Goal: Find specific page/section: Find specific page/section

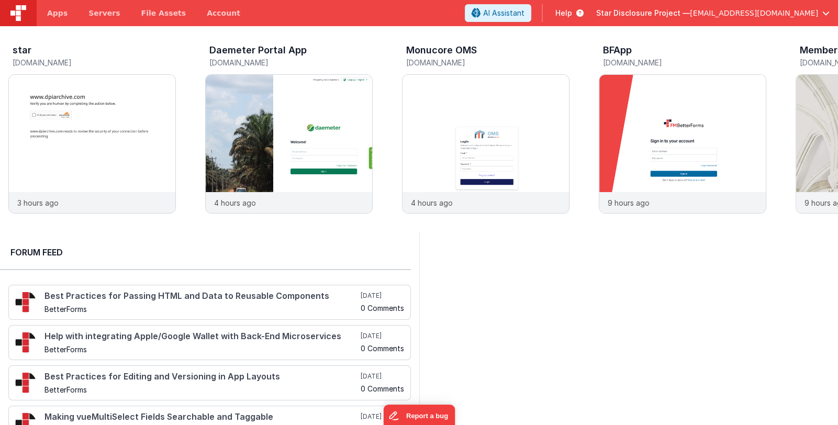
click at [733, 18] on span "[EMAIL_ADDRESS][DOMAIN_NAME]" at bounding box center [754, 13] width 128 height 10
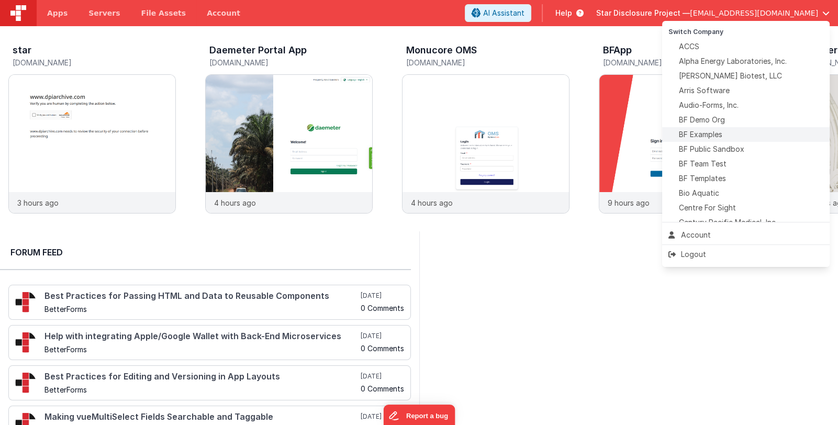
click at [744, 135] on div "BF Examples" at bounding box center [745, 134] width 155 height 10
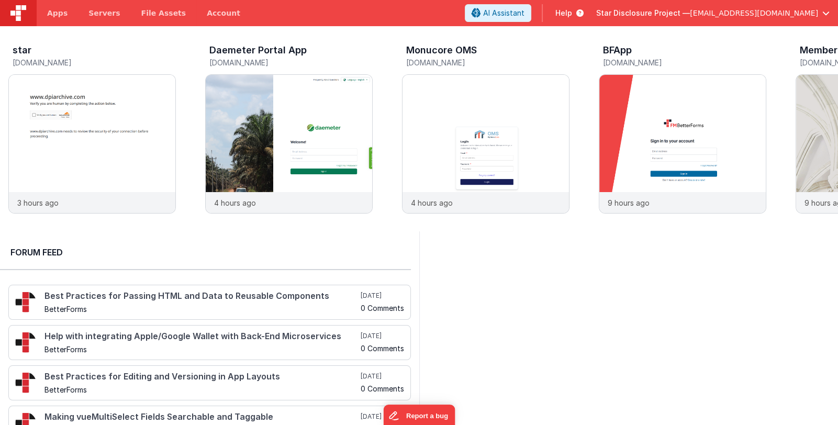
click at [731, 12] on span "[EMAIL_ADDRESS][DOMAIN_NAME]" at bounding box center [754, 13] width 128 height 10
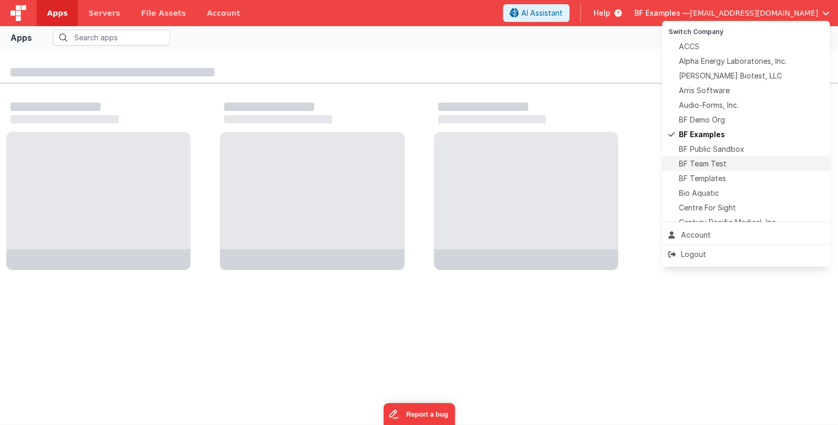
click at [738, 166] on div "BF Team Test" at bounding box center [745, 164] width 155 height 10
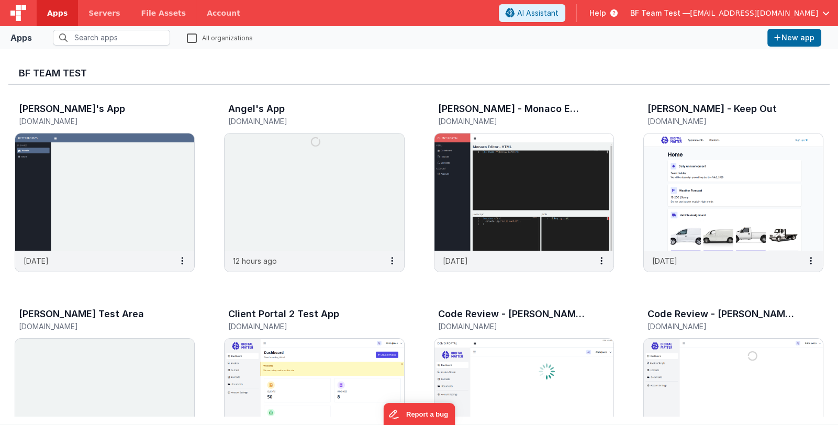
click at [690, 16] on span "BF Team Test —" at bounding box center [660, 13] width 60 height 10
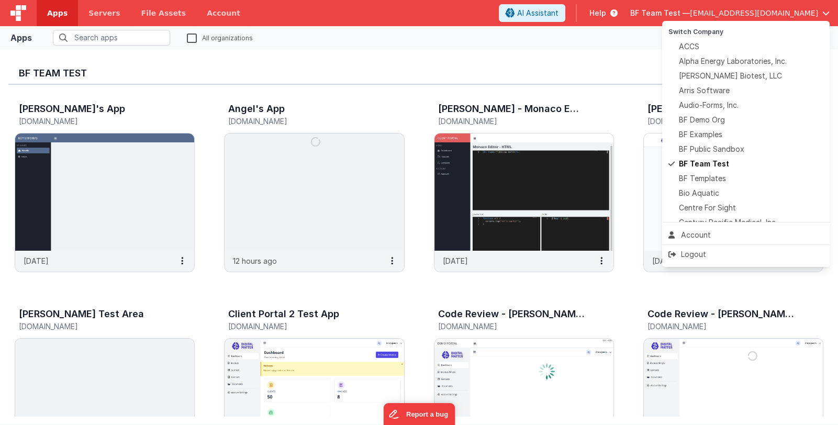
click at [277, 148] on button at bounding box center [419, 212] width 838 height 425
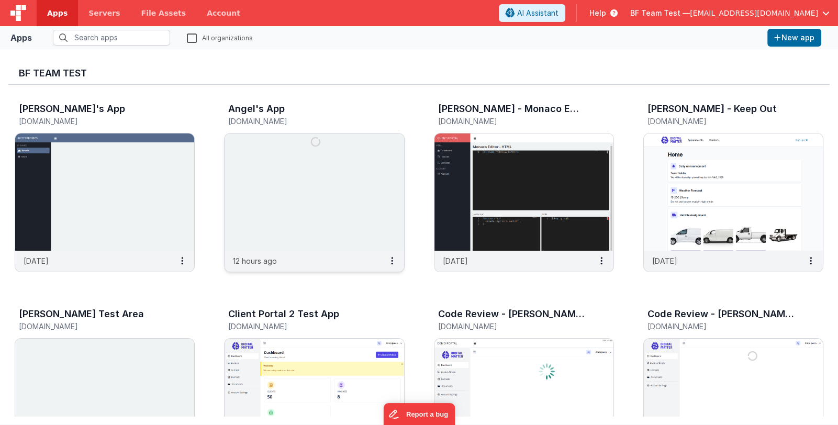
click at [284, 175] on img at bounding box center [314, 191] width 179 height 117
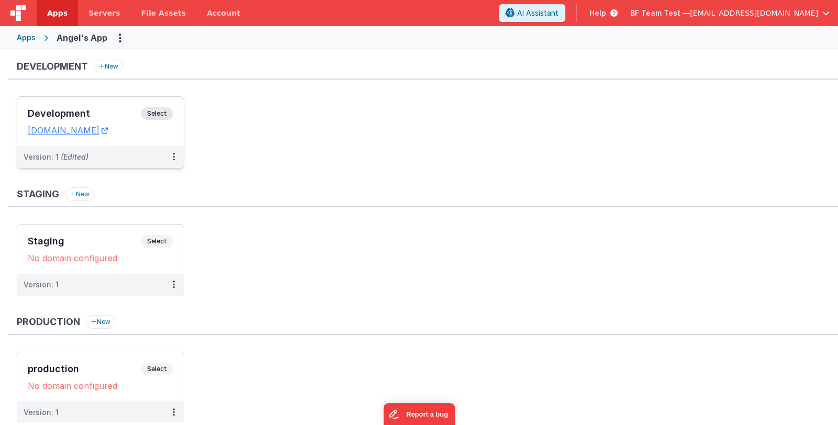
click at [78, 117] on h3 "Development" at bounding box center [84, 113] width 113 height 10
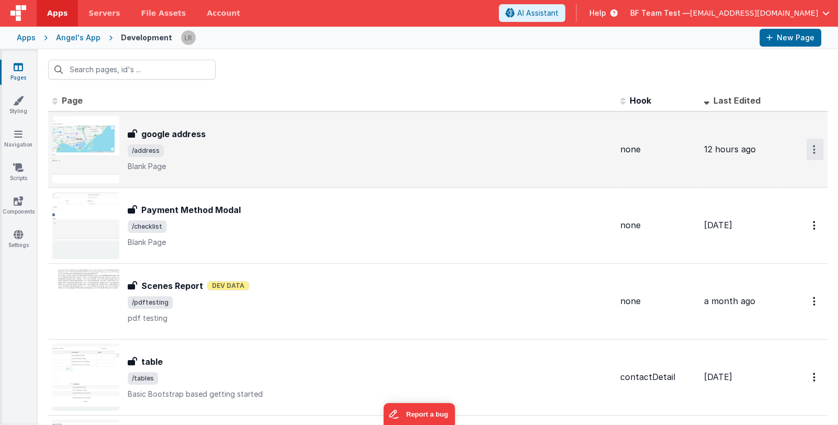
click at [807, 148] on button "Options" at bounding box center [815, 149] width 17 height 21
click at [766, 173] on link "Preview" at bounding box center [777, 173] width 92 height 19
